Goal: Information Seeking & Learning: Learn about a topic

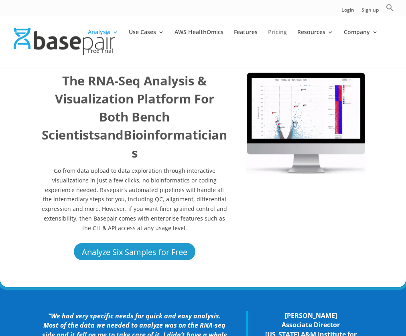
click at [275, 35] on link "Pricing" at bounding box center [277, 38] width 19 height 19
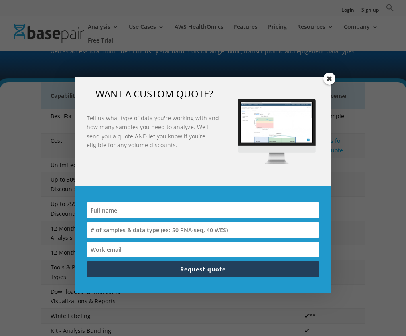
scroll to position [147, 0]
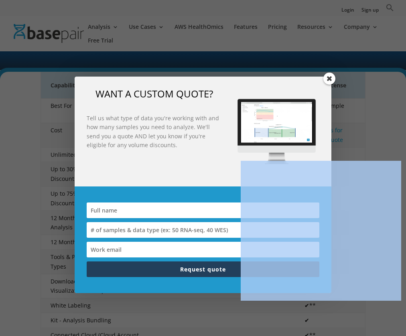
click at [361, 152] on div "WANT A CUSTOM QUOTE? Tell us what type of data you're working with and how many…" at bounding box center [203, 168] width 406 height 336
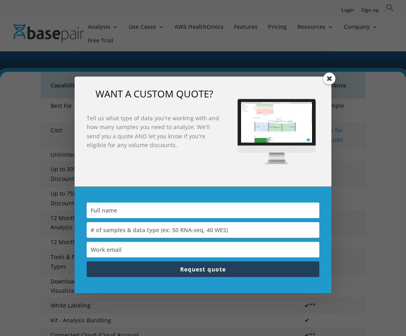
click at [316, 79] on div "WANT A CUSTOM QUOTE? Tell us what type of data you're working with and how many…" at bounding box center [203, 132] width 257 height 110
click at [325, 78] on span at bounding box center [329, 79] width 12 height 12
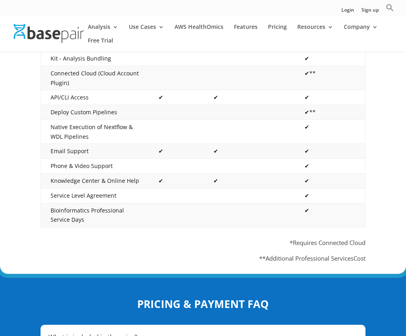
scroll to position [641, 0]
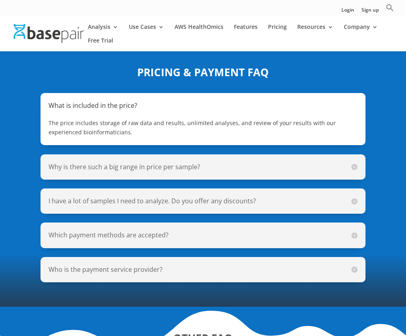
click at [160, 162] on div "Why is there such a big range in price per sample? The price per sample is base…" at bounding box center [203, 166] width 325 height 25
click at [160, 167] on h5 "Why is there such a big range in price per sample?" at bounding box center [203, 166] width 309 height 9
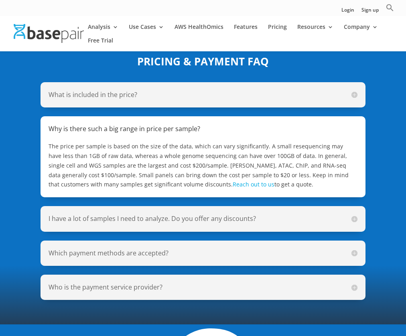
scroll to position [656, 0]
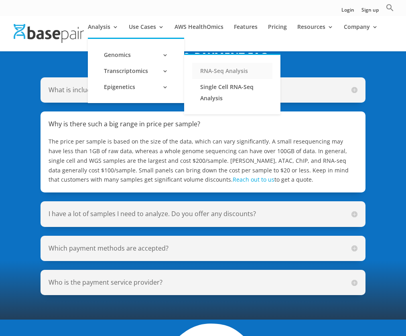
click at [248, 72] on link "RNA-Seq Analysis" at bounding box center [232, 71] width 80 height 16
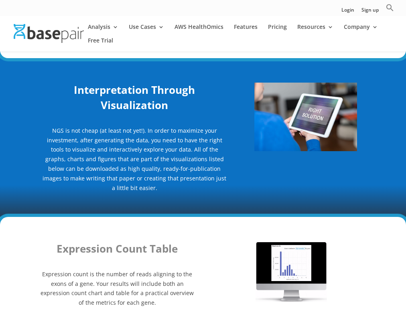
scroll to position [1272, 0]
